Goal: Browse casually: Explore the website without a specific task or goal

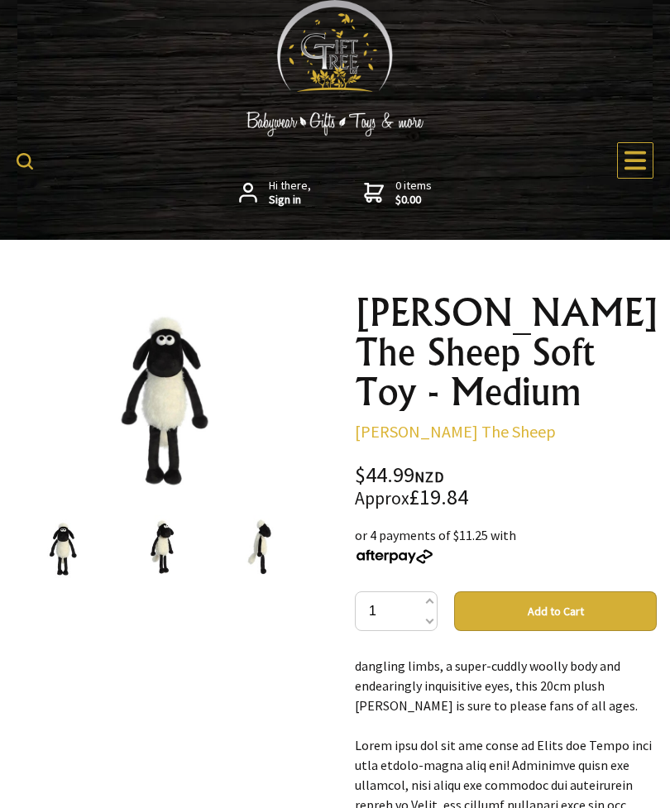
scroll to position [38, 0]
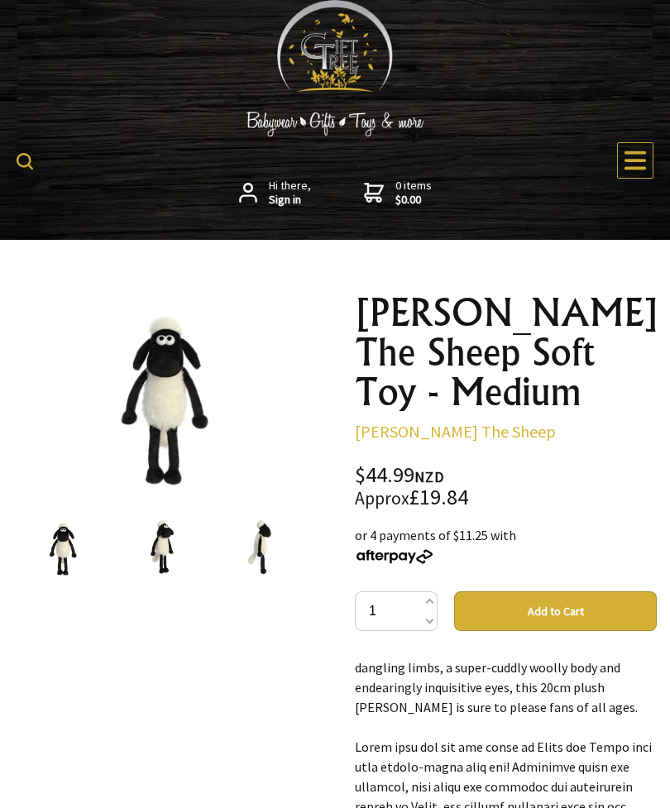
click at [448, 469] on div "$44.99 NZD Approx £19.84" at bounding box center [506, 487] width 302 height 44
click at [455, 465] on div "$44.99 NZD Approx £19.84" at bounding box center [506, 487] width 302 height 44
click at [433, 465] on div "$44.99 NZD Approx £19.84" at bounding box center [506, 487] width 302 height 44
click at [425, 465] on div "$44.99 NZD Approx £19.84" at bounding box center [506, 487] width 302 height 44
click at [418, 465] on div "$44.99 NZD Approx £19.84" at bounding box center [506, 487] width 302 height 44
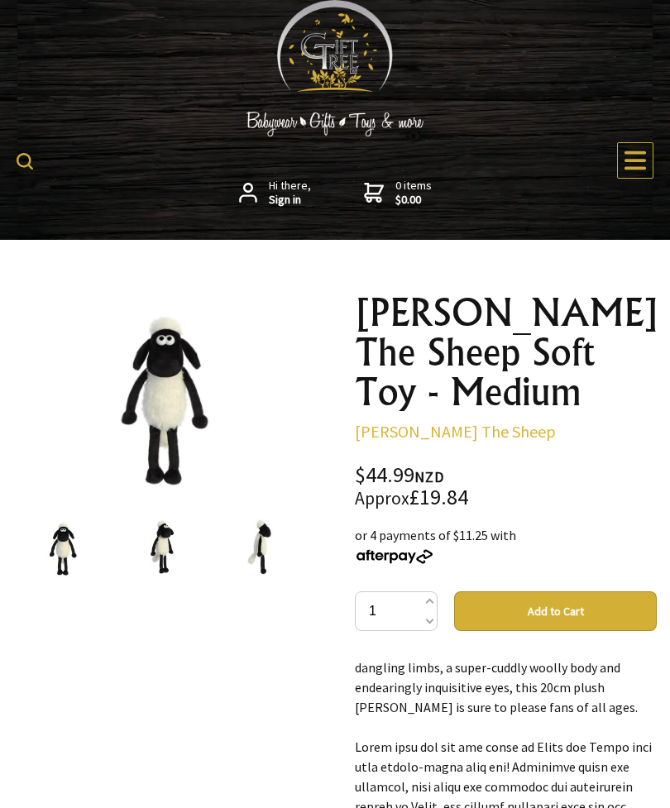
click at [408, 487] on small "Approx" at bounding box center [382, 498] width 55 height 22
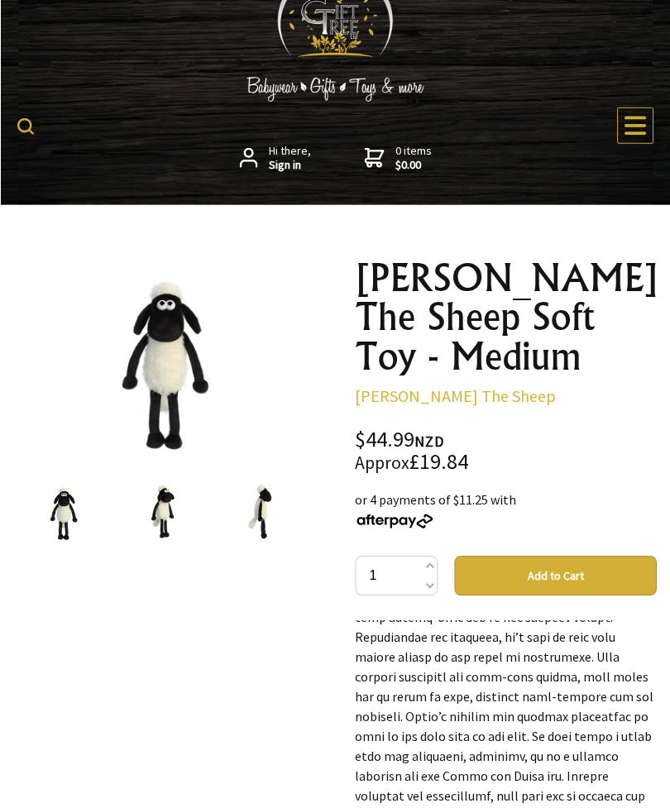
scroll to position [0, 0]
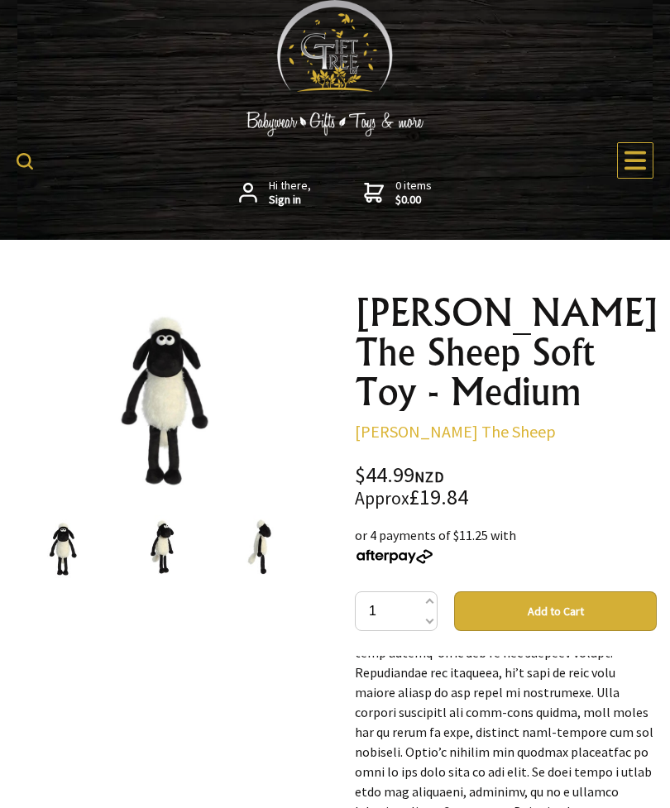
click at [161, 474] on img at bounding box center [164, 393] width 201 height 201
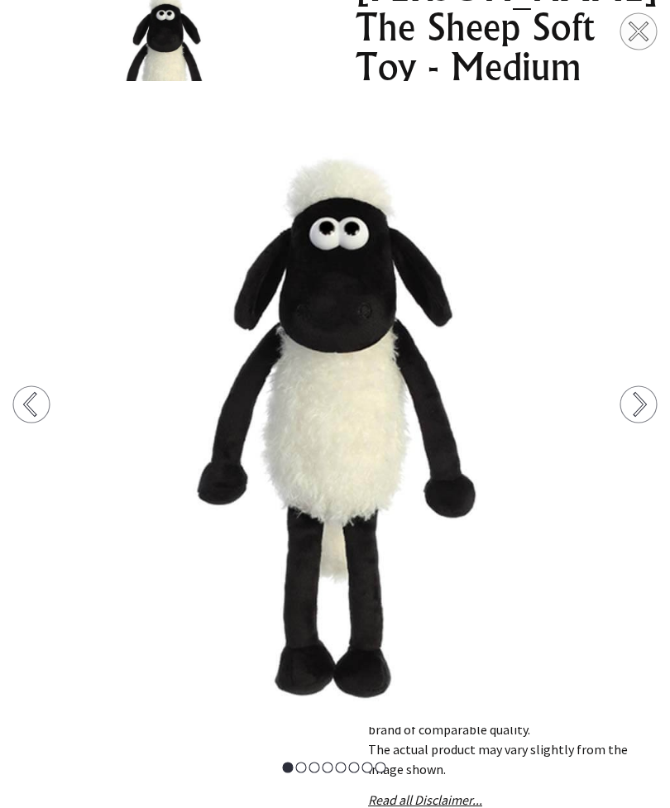
scroll to position [326, 0]
click at [532, 706] on img at bounding box center [335, 404] width 670 height 647
click at [350, 672] on img at bounding box center [335, 404] width 670 height 647
click at [332, 645] on img at bounding box center [335, 404] width 670 height 647
click at [648, 423] on circle at bounding box center [638, 404] width 36 height 36
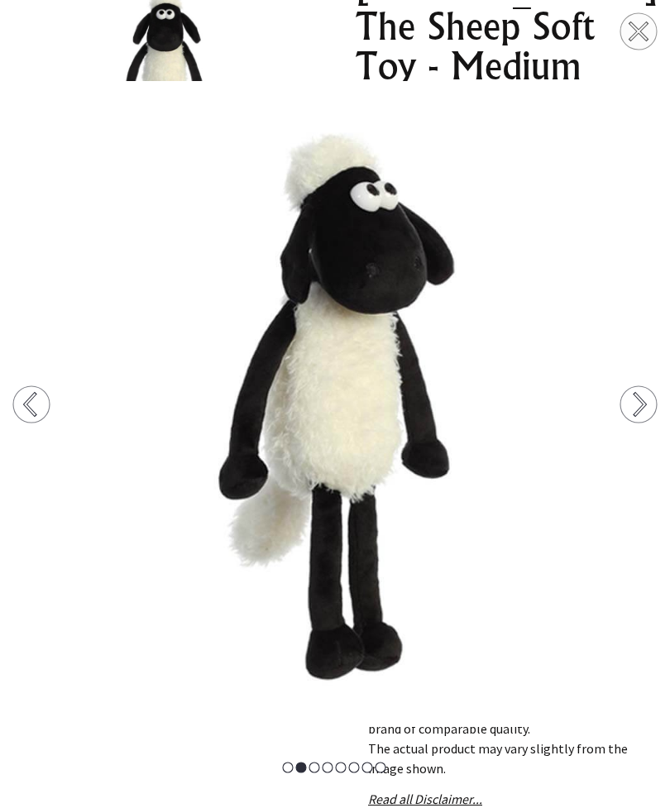
click at [643, 415] on icon at bounding box center [640, 405] width 10 height 22
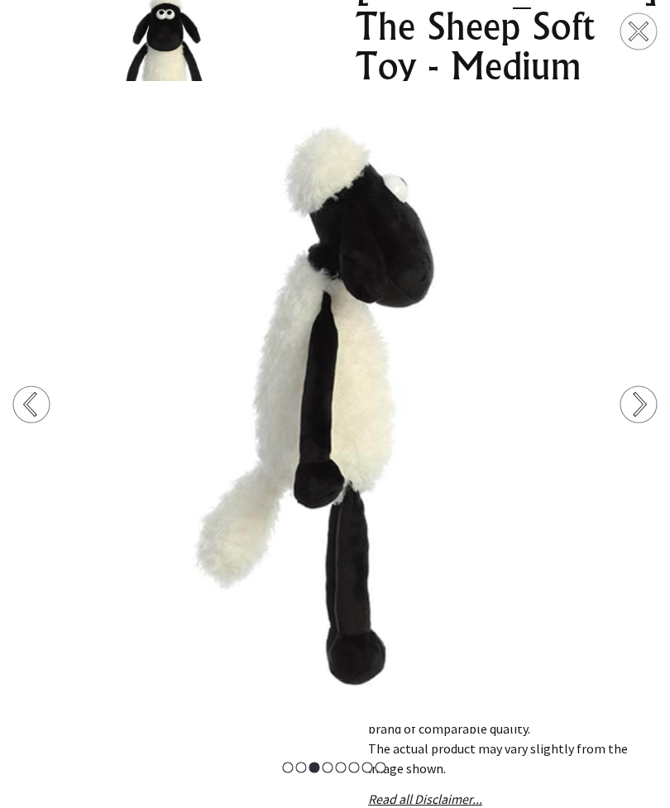
click at [647, 423] on circle at bounding box center [638, 404] width 36 height 36
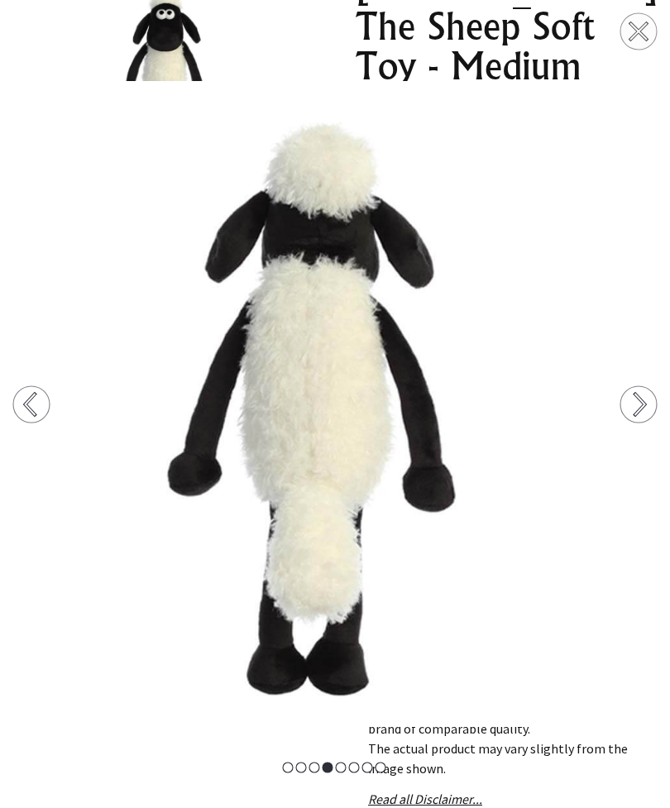
click at [647, 423] on circle at bounding box center [638, 404] width 36 height 36
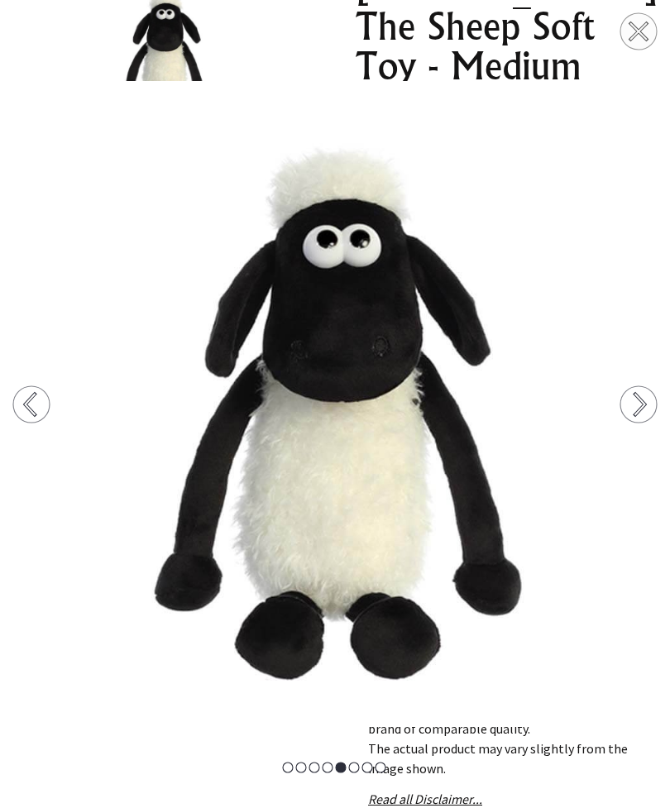
click at [643, 414] on icon at bounding box center [640, 404] width 10 height 21
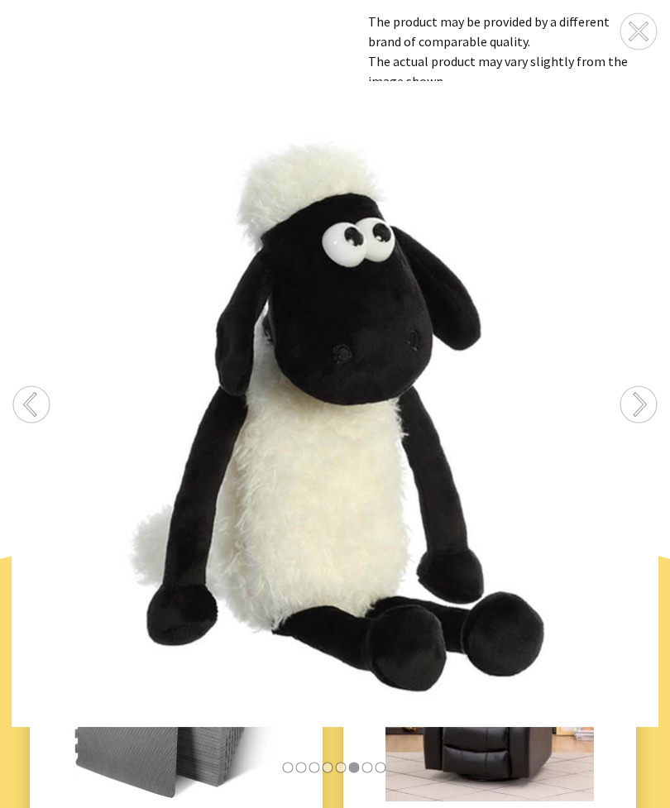
scroll to position [1013, 0]
click at [438, 529] on img at bounding box center [335, 404] width 670 height 647
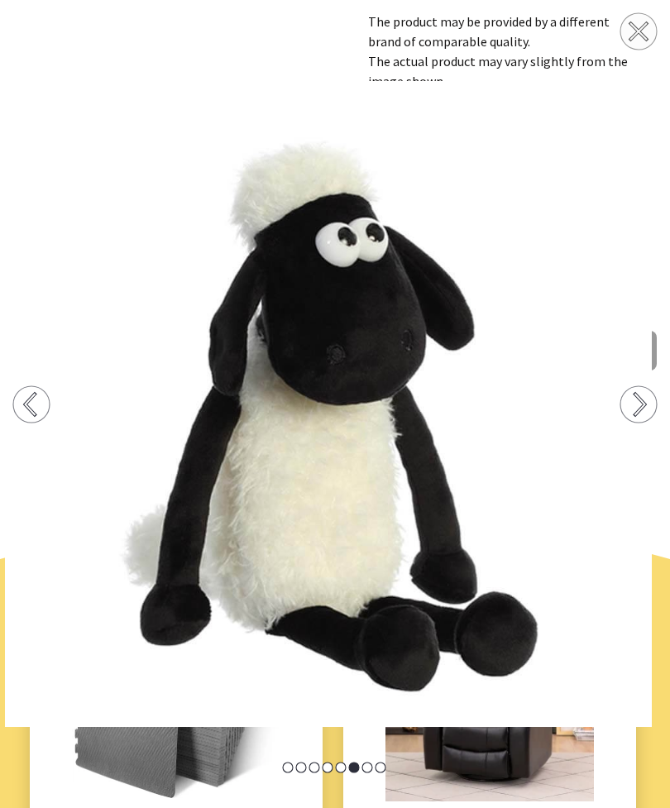
click at [419, 552] on img at bounding box center [328, 404] width 670 height 647
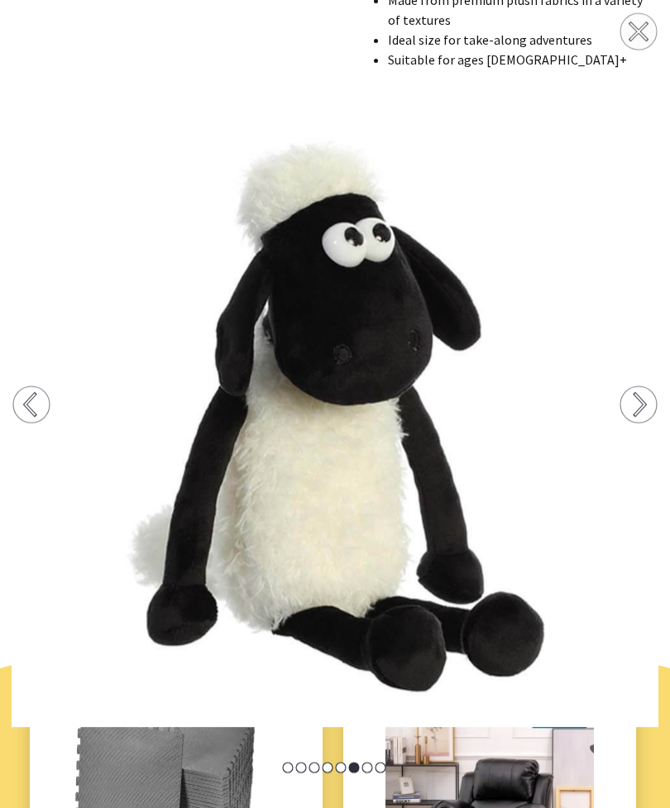
scroll to position [904, 0]
click at [634, 38] on icon at bounding box center [639, 32] width 16 height 16
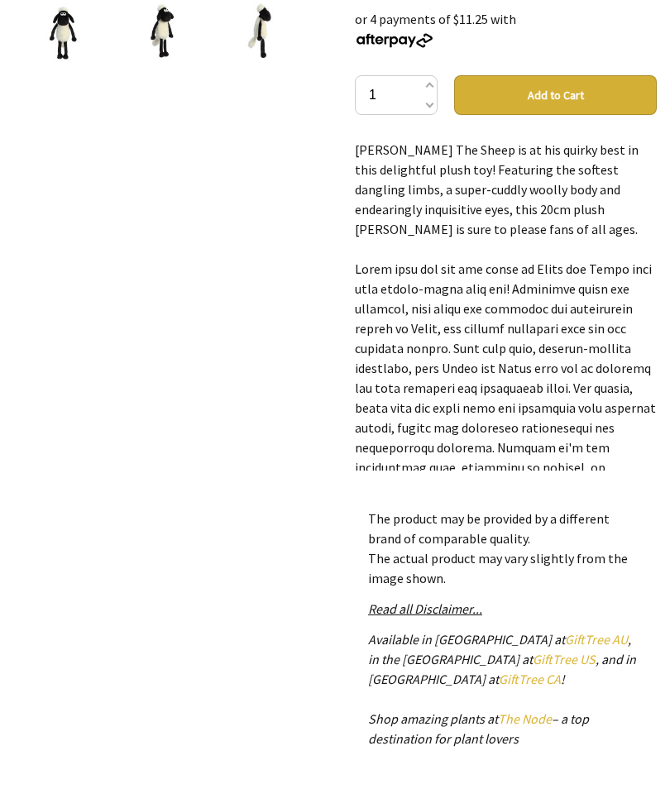
scroll to position [0, 0]
